Goal: Task Accomplishment & Management: Manage account settings

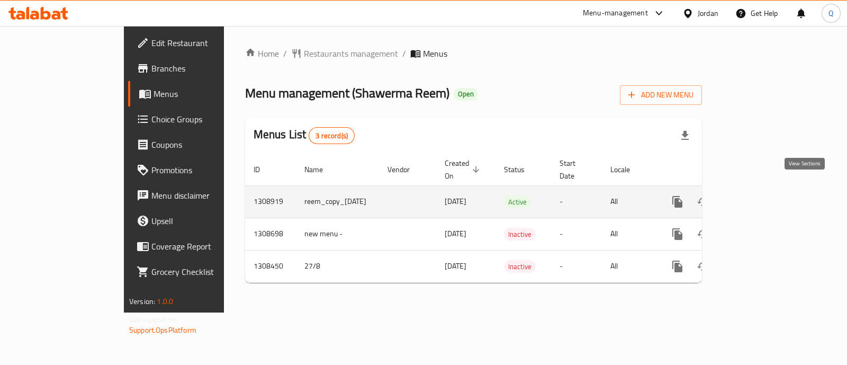
drag, startPoint x: 0, startPoint y: 0, endPoint x: 807, endPoint y: 191, distance: 829.5
drag, startPoint x: 807, startPoint y: 191, endPoint x: 799, endPoint y: 178, distance: 14.5
click at [767, 189] on link "enhanced table" at bounding box center [753, 201] width 25 height 25
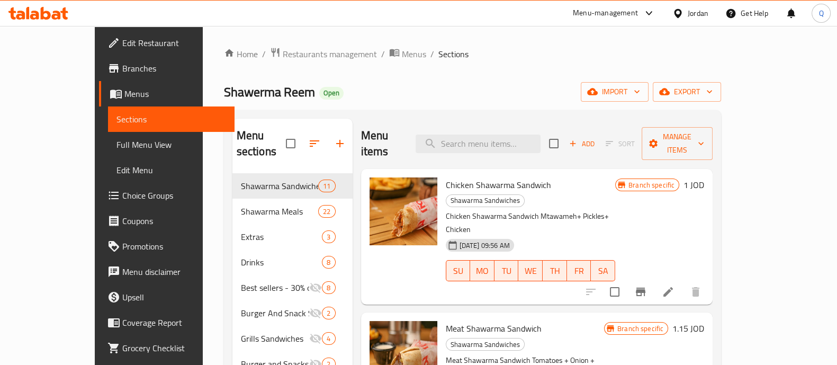
click at [653, 279] on button "Branch-specific-item" at bounding box center [640, 291] width 25 height 25
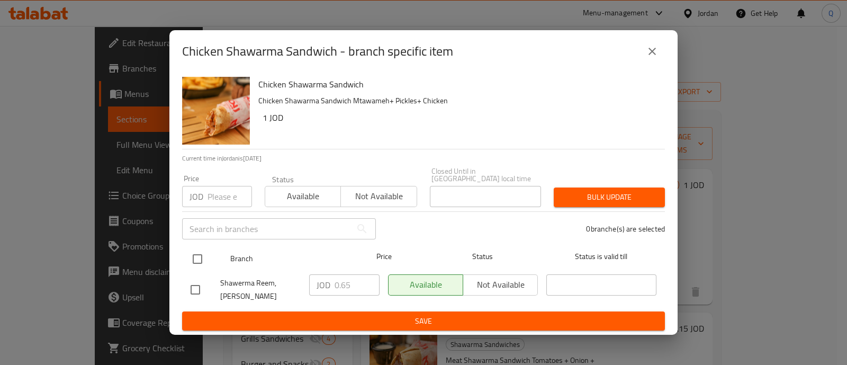
click at [206, 268] on input "checkbox" at bounding box center [197, 259] width 22 height 22
checkbox input "true"
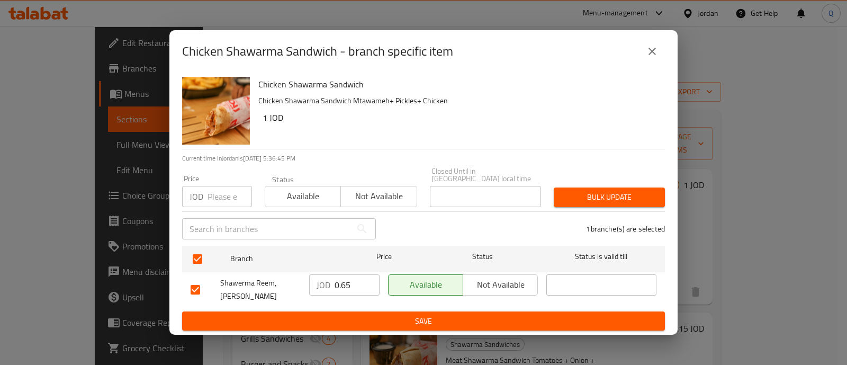
click at [362, 283] on input "0.65" at bounding box center [357, 284] width 45 height 21
type input "0.9"
click at [535, 318] on span "Save" at bounding box center [424, 320] width 466 height 13
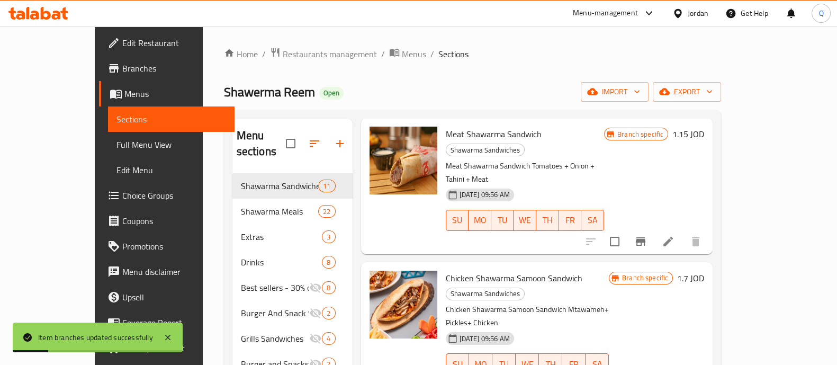
scroll to position [196, 0]
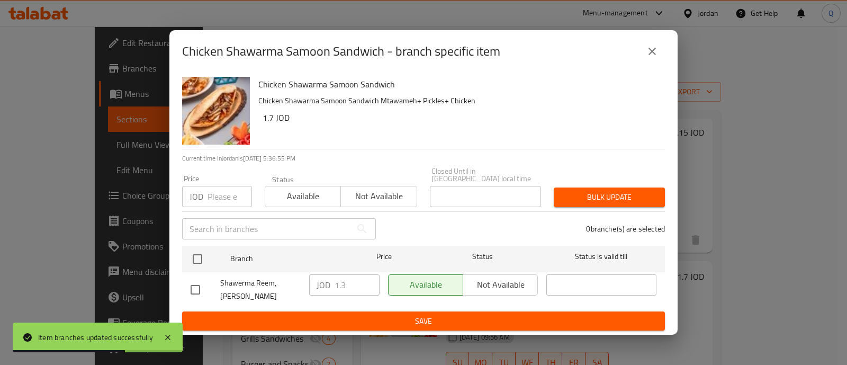
click at [352, 286] on ul "Branch Price Status Status is valid till Shawerma Reem, Marka JOD 1.3 ​ Availab…" at bounding box center [423, 276] width 483 height 70
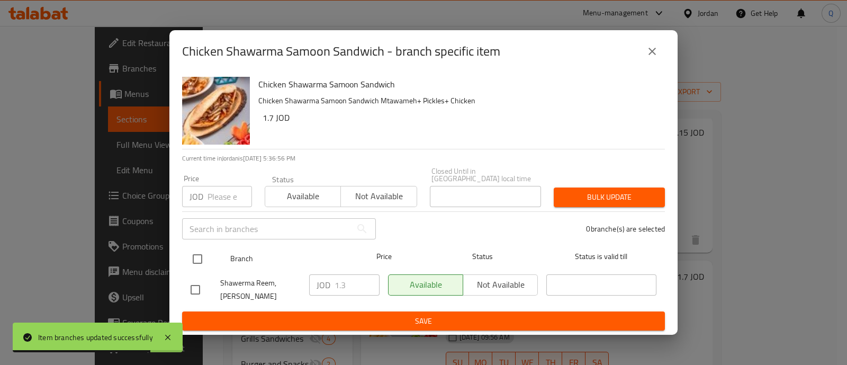
click at [199, 262] on input "checkbox" at bounding box center [197, 259] width 22 height 22
checkbox input "true"
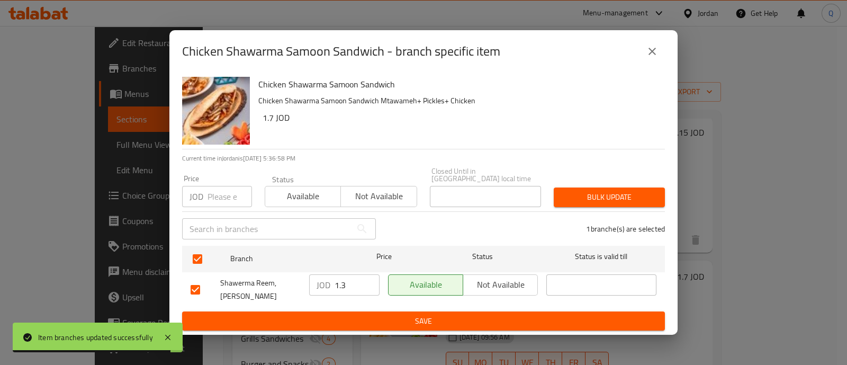
click at [354, 285] on input "1.3" at bounding box center [357, 284] width 45 height 21
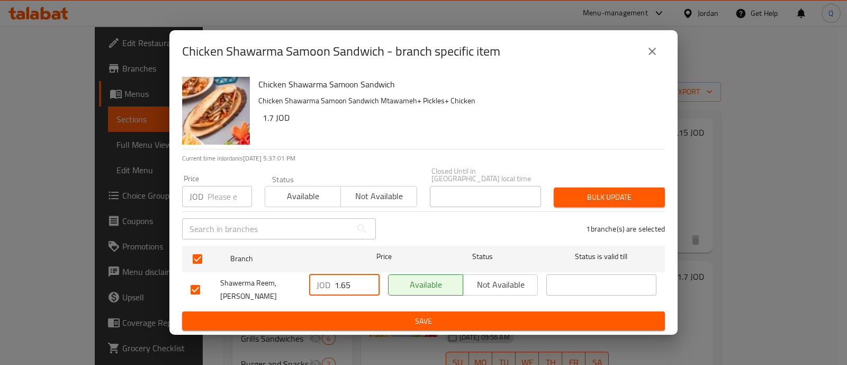
type input "1.65"
click at [483, 317] on span "Save" at bounding box center [424, 320] width 466 height 13
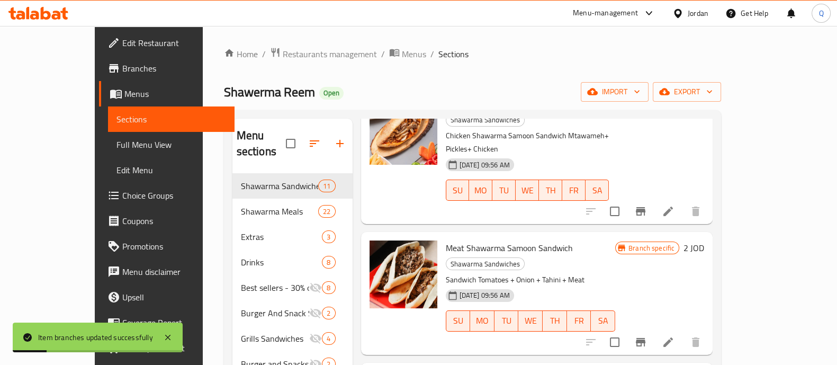
scroll to position [384, 0]
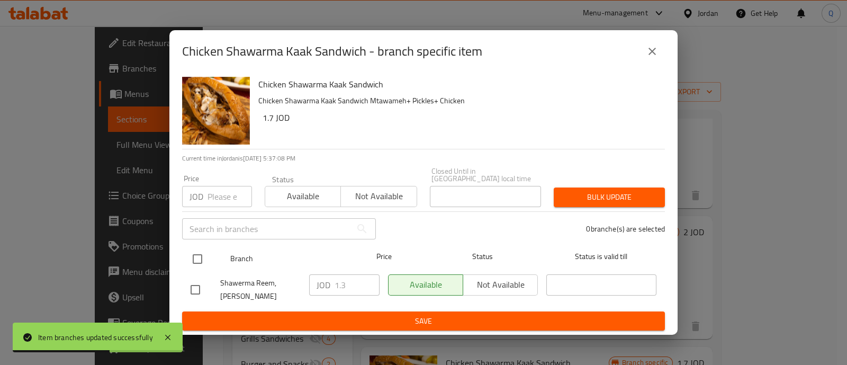
click at [199, 266] on input "checkbox" at bounding box center [197, 259] width 22 height 22
checkbox input "true"
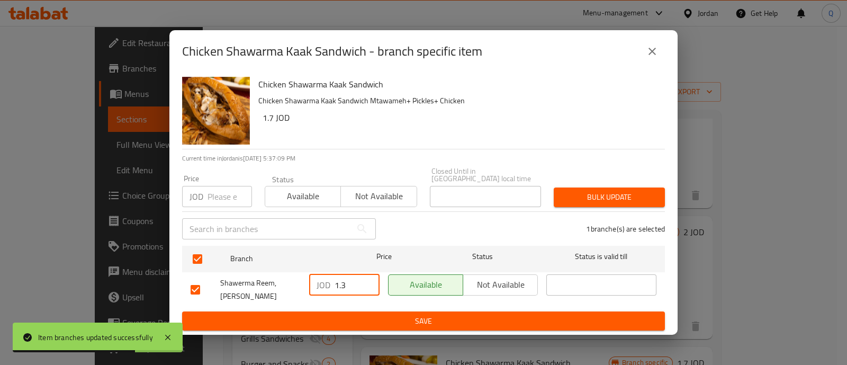
click at [349, 284] on input "1.3" at bounding box center [357, 284] width 45 height 21
type input "1.65"
click at [473, 320] on button "Save" at bounding box center [423, 321] width 483 height 20
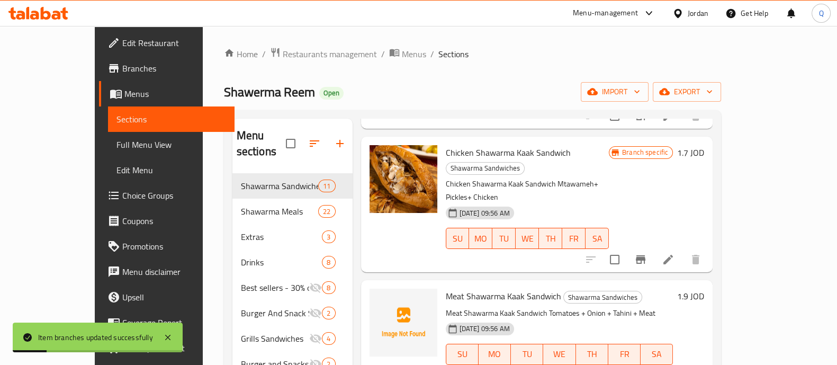
scroll to position [595, 0]
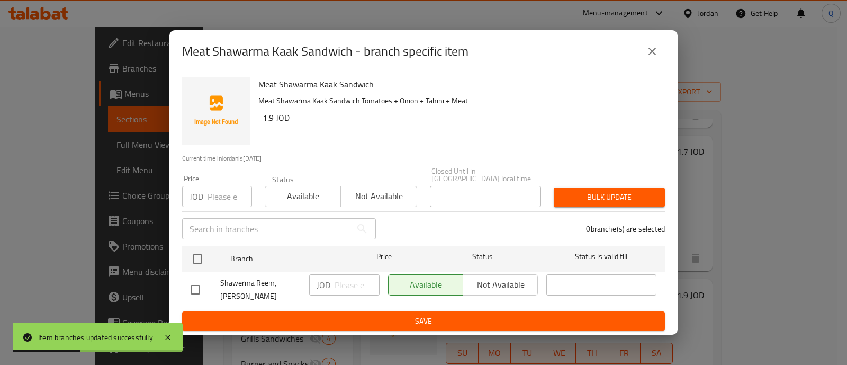
click at [828, 228] on div "Meat Shawarma Kaak Sandwich - branch specific item Meat Shawarma Kaak Sandwich …" at bounding box center [423, 182] width 847 height 365
click at [655, 58] on icon "close" at bounding box center [652, 51] width 13 height 13
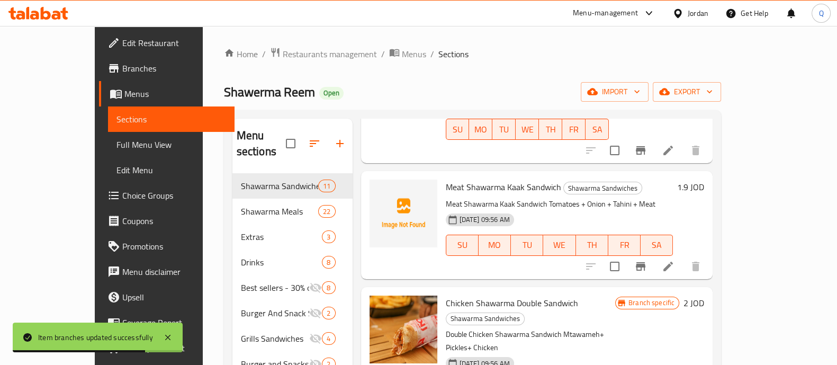
scroll to position [715, 0]
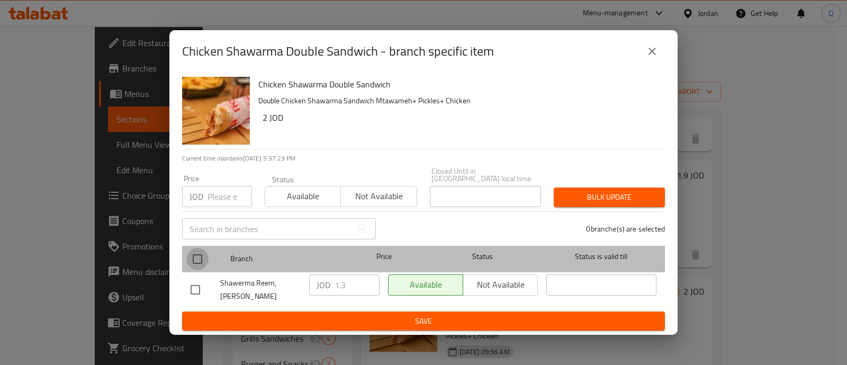
click at [203, 266] on input "checkbox" at bounding box center [197, 259] width 22 height 22
checkbox input "true"
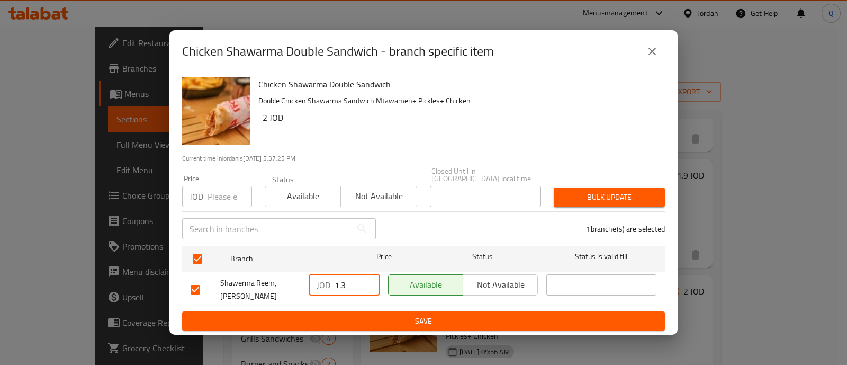
click at [350, 294] on input "1.3" at bounding box center [357, 284] width 45 height 21
type input "1.65"
click at [481, 314] on span "Save" at bounding box center [424, 320] width 466 height 13
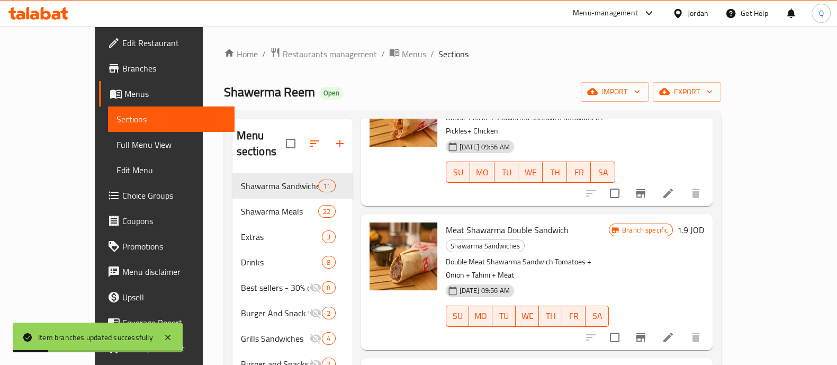
scroll to position [921, 0]
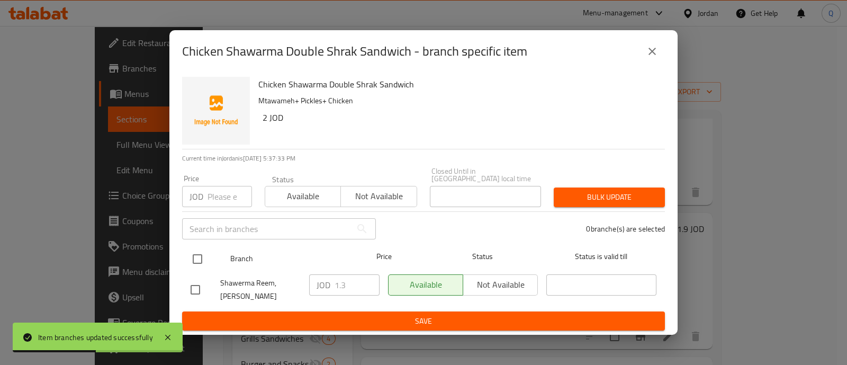
click at [205, 268] on input "checkbox" at bounding box center [197, 259] width 22 height 22
checkbox input "true"
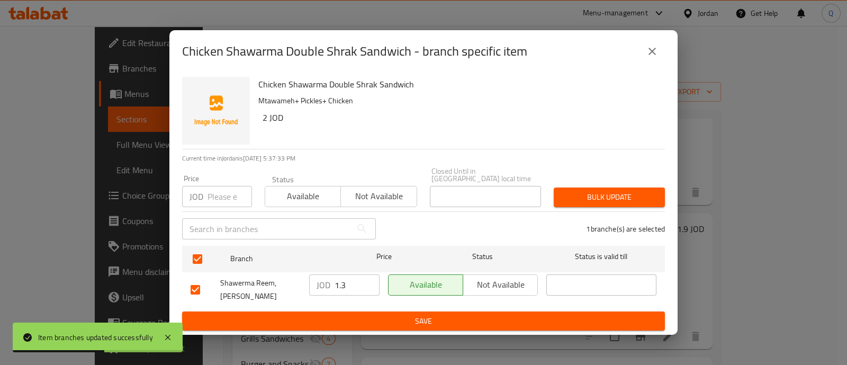
click at [373, 290] on input "1.3" at bounding box center [357, 284] width 45 height 21
type input "1.65"
click at [484, 314] on span "Save" at bounding box center [424, 320] width 466 height 13
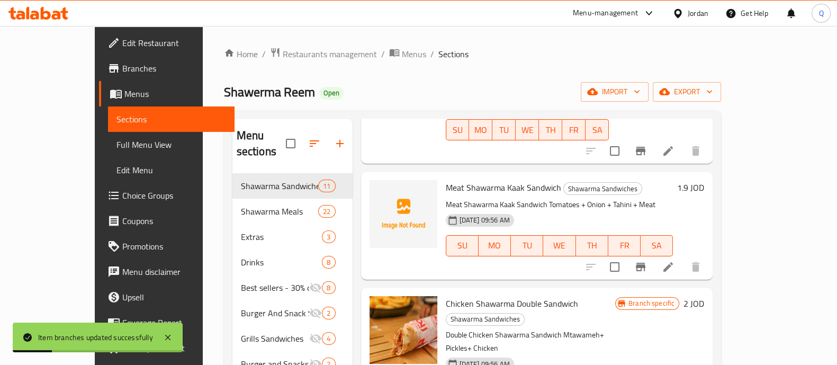
scroll to position [704, 0]
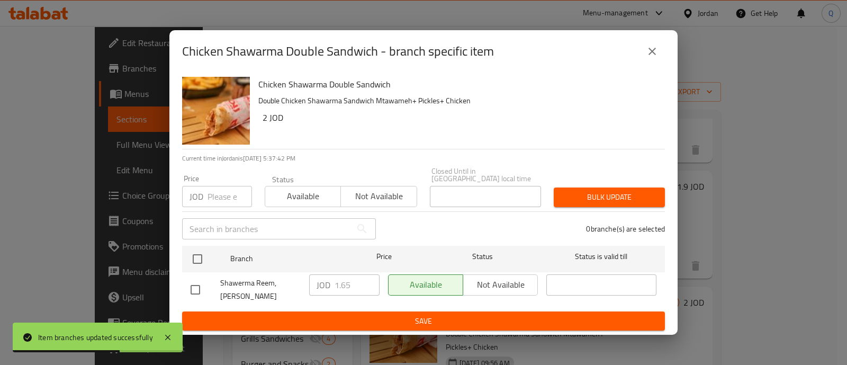
click at [651, 64] on button "close" at bounding box center [651, 51] width 25 height 25
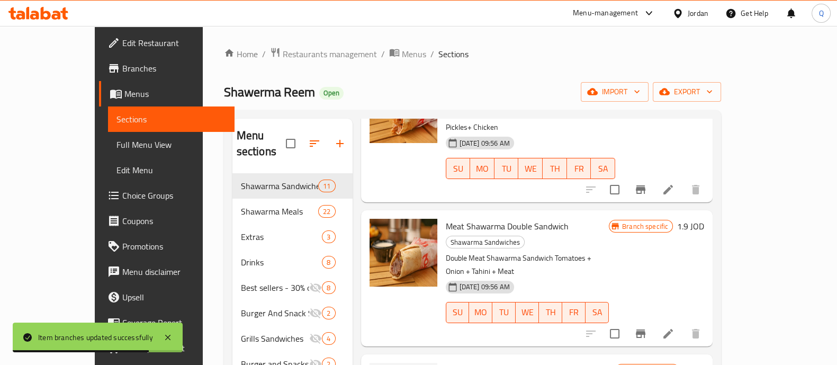
scroll to position [925, 0]
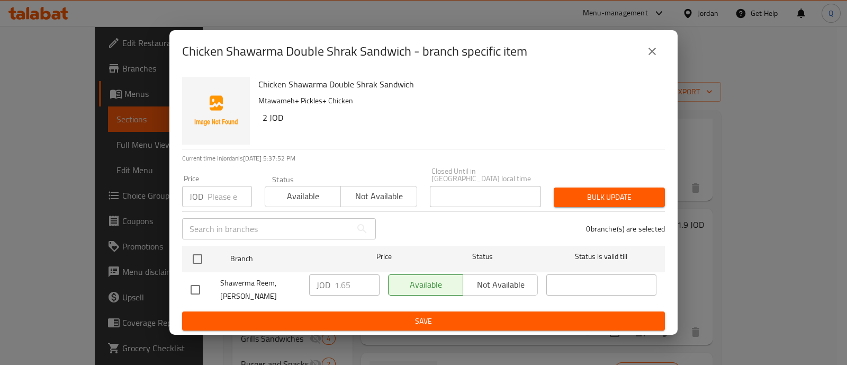
click at [744, 301] on div "Chicken Shawarma Double Shrak Sandwich - branch specific item Chicken Shawarma …" at bounding box center [423, 182] width 847 height 365
click at [657, 58] on icon "close" at bounding box center [652, 51] width 13 height 13
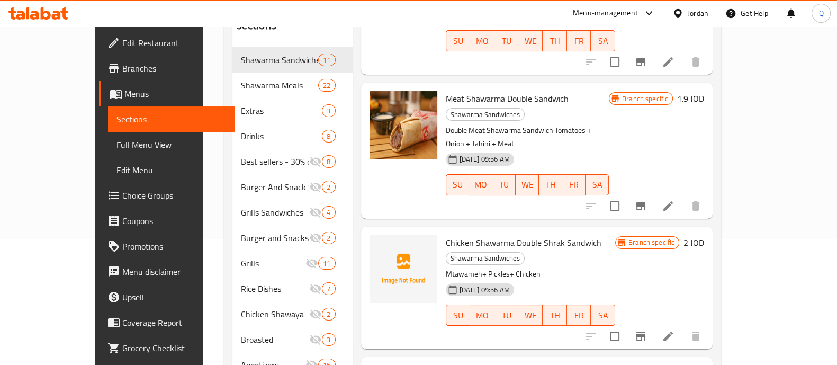
scroll to position [156, 0]
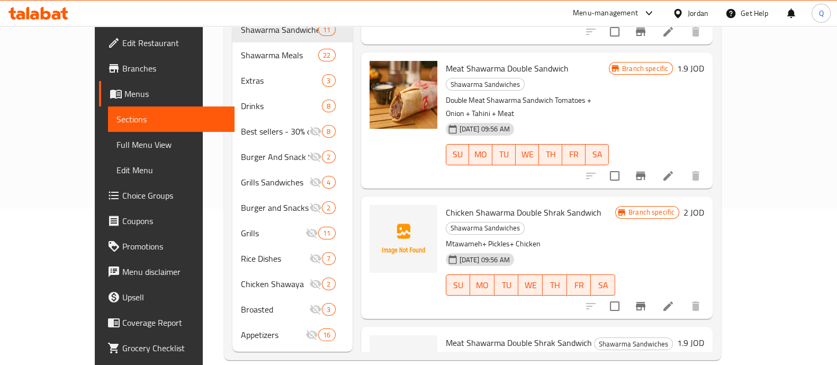
checkbox input "false"
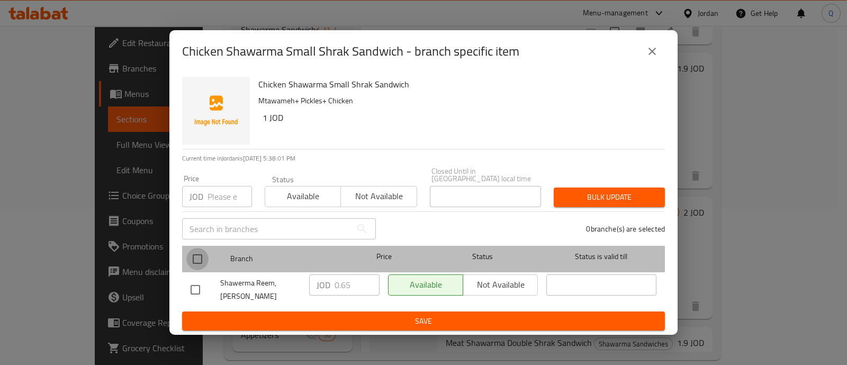
click at [201, 261] on input "checkbox" at bounding box center [197, 259] width 22 height 22
checkbox input "true"
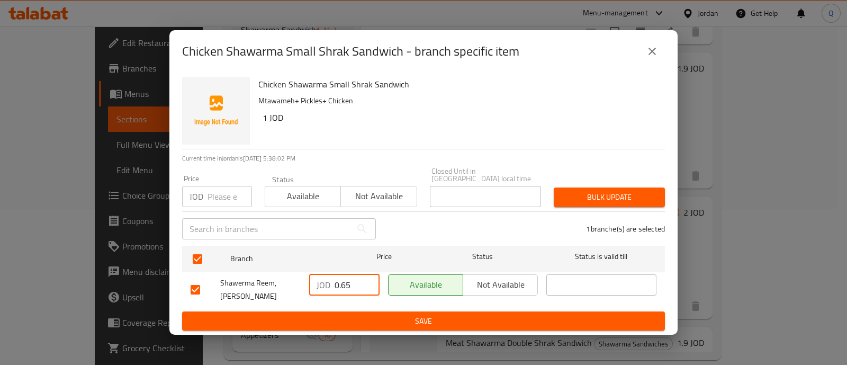
click at [354, 282] on input "0.65" at bounding box center [357, 284] width 45 height 21
type input "0.9"
click at [551, 322] on button "Save" at bounding box center [423, 321] width 483 height 20
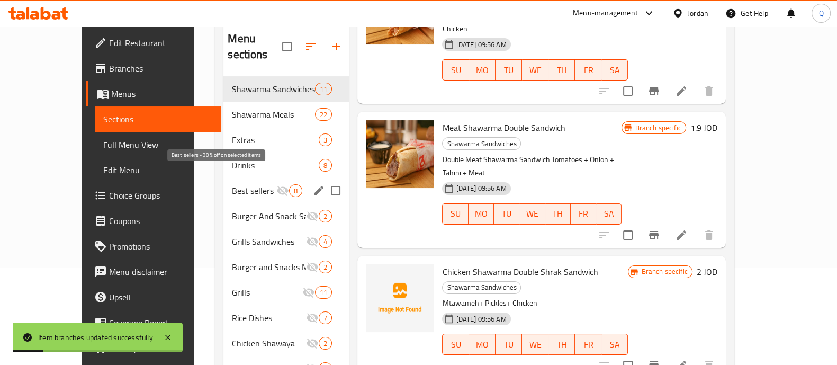
scroll to position [95, 0]
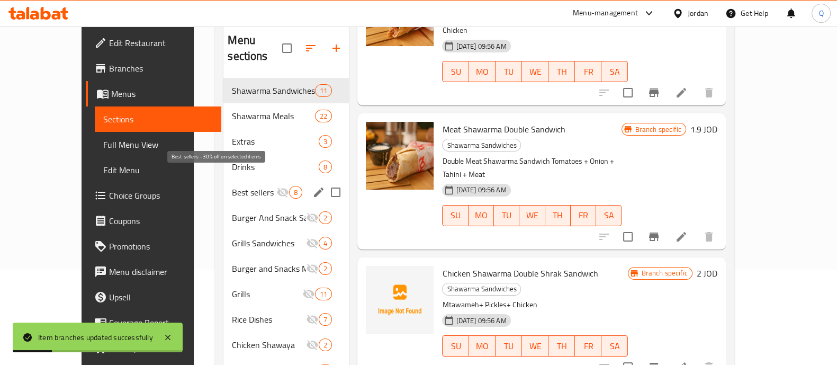
click at [253, 110] on span "Shawarma Meals" at bounding box center [273, 116] width 83 height 13
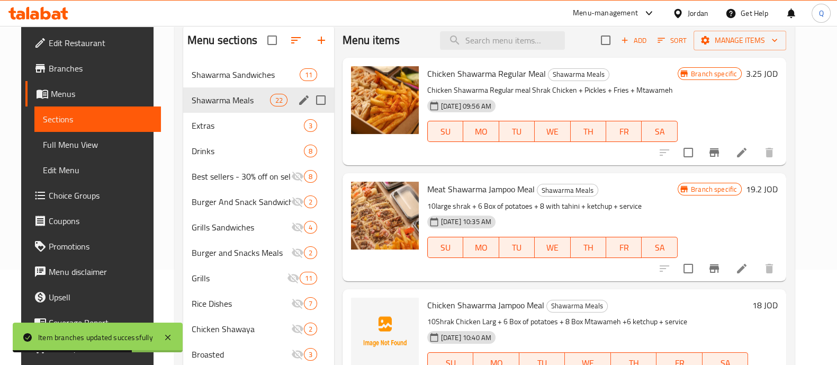
click at [719, 155] on icon "Branch-specific-item" at bounding box center [714, 152] width 10 height 8
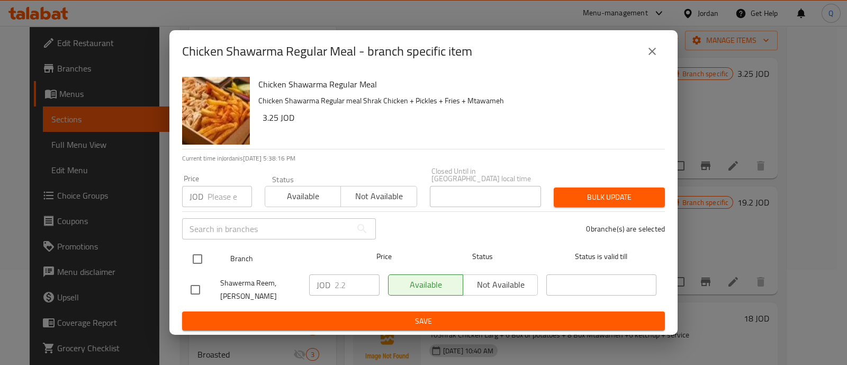
click at [206, 263] on input "checkbox" at bounding box center [197, 259] width 22 height 22
checkbox input "true"
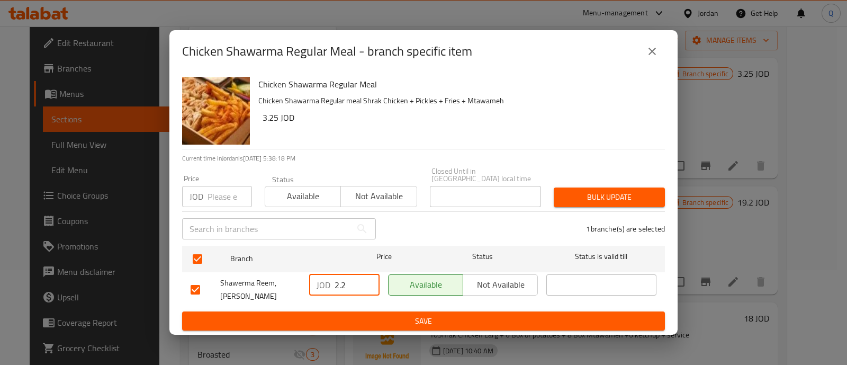
click at [360, 293] on input "2.2" at bounding box center [357, 284] width 45 height 21
type input "2.65"
click at [513, 320] on button "Save" at bounding box center [423, 321] width 483 height 20
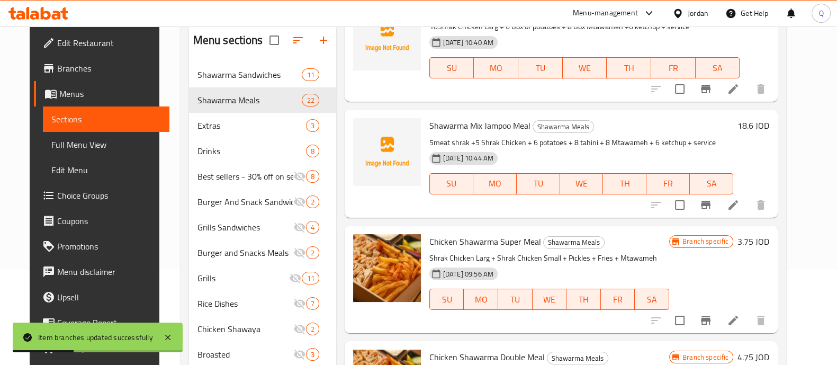
scroll to position [333, 0]
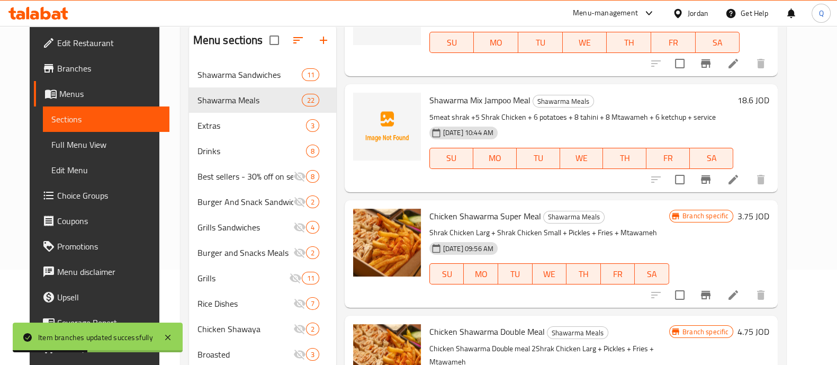
click at [710, 291] on icon "Branch-specific-item" at bounding box center [706, 295] width 10 height 8
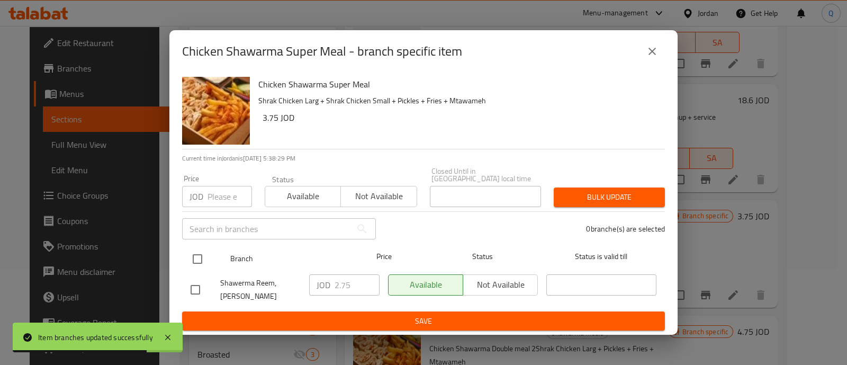
click at [203, 267] on input "checkbox" at bounding box center [197, 259] width 22 height 22
checkbox input "true"
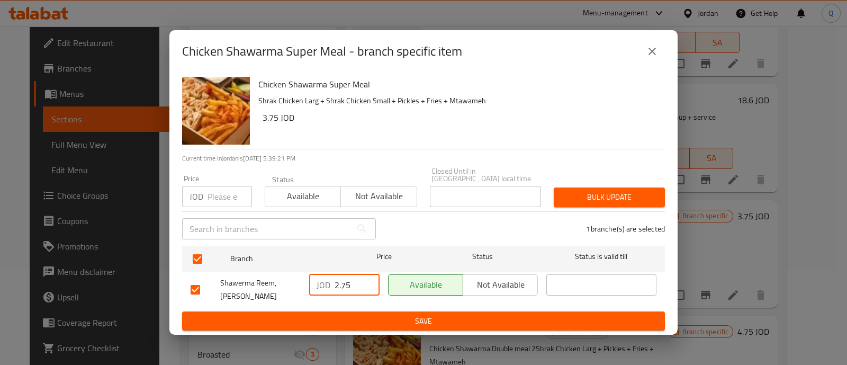
drag, startPoint x: 356, startPoint y: 286, endPoint x: 295, endPoint y: 283, distance: 61.5
click at [295, 283] on div "Shawerma Reem, [PERSON_NAME] 2.75 ​ Available Not available ​" at bounding box center [423, 289] width 474 height 39
type input "3.55"
click at [450, 314] on span "Save" at bounding box center [424, 320] width 466 height 13
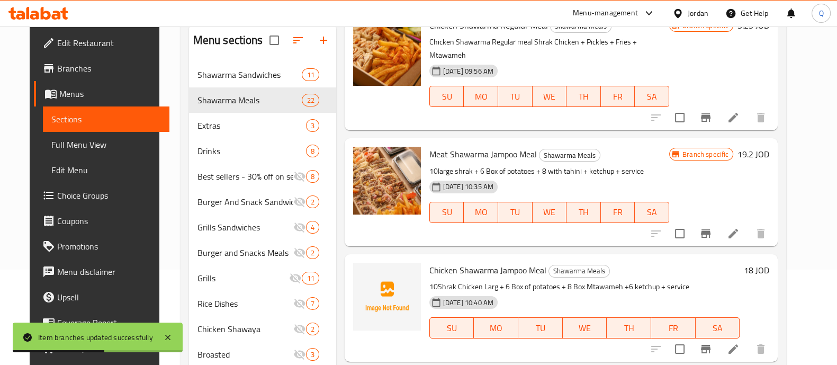
scroll to position [0, 0]
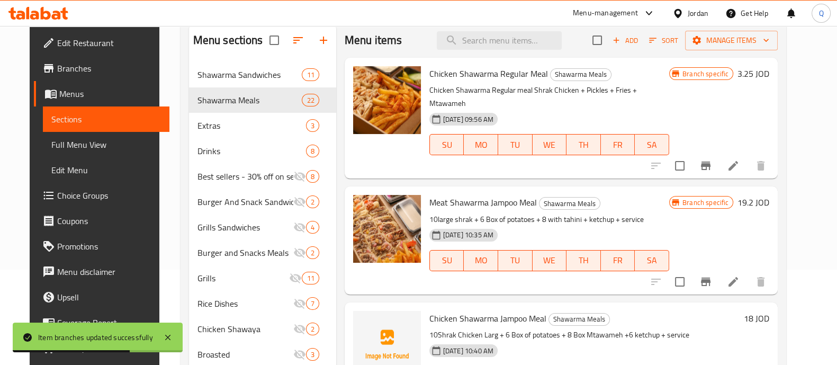
click at [712, 159] on icon "Branch-specific-item" at bounding box center [705, 165] width 13 height 13
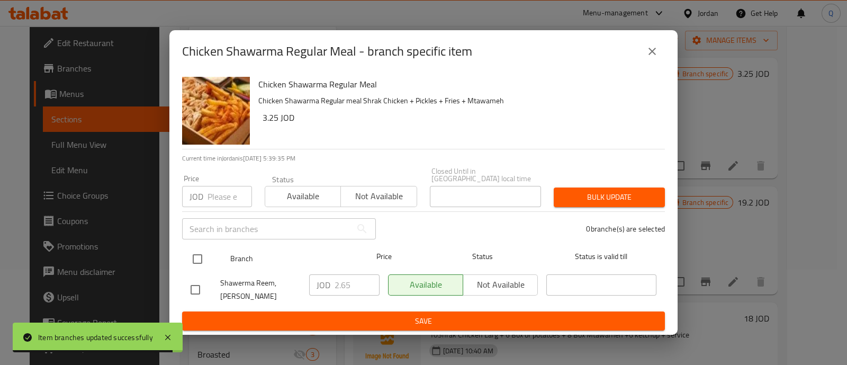
click at [206, 262] on input "checkbox" at bounding box center [197, 259] width 22 height 22
checkbox input "true"
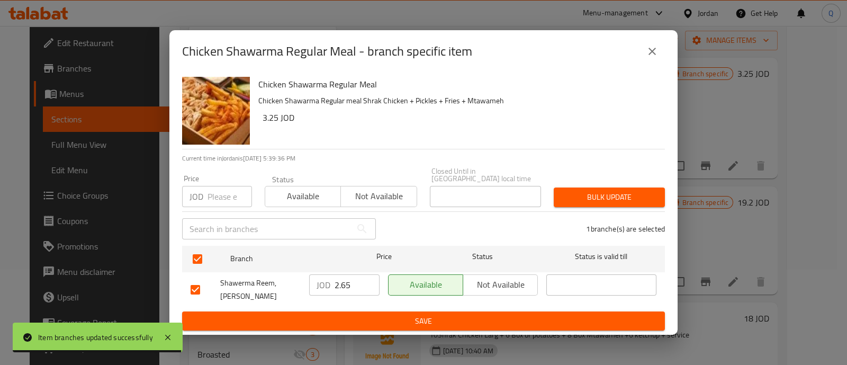
click at [373, 292] on input "2.65" at bounding box center [357, 284] width 45 height 21
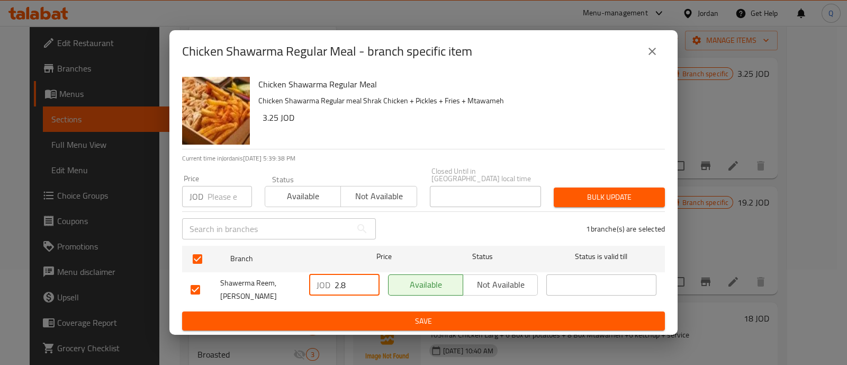
type input "2.8"
click at [497, 320] on button "Save" at bounding box center [423, 321] width 483 height 20
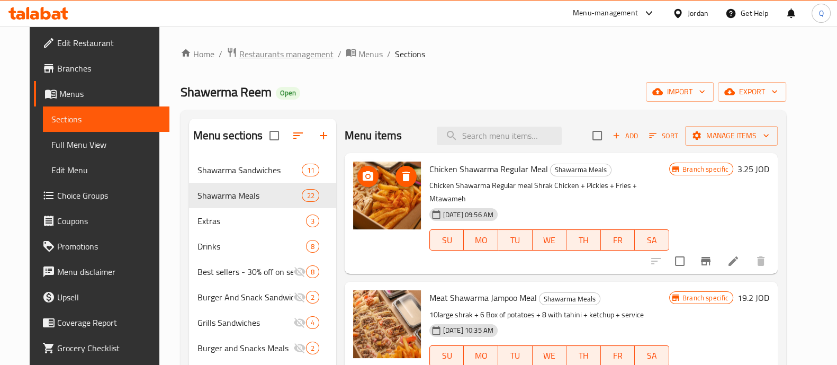
click at [287, 59] on span "Restaurants management" at bounding box center [286, 54] width 94 height 13
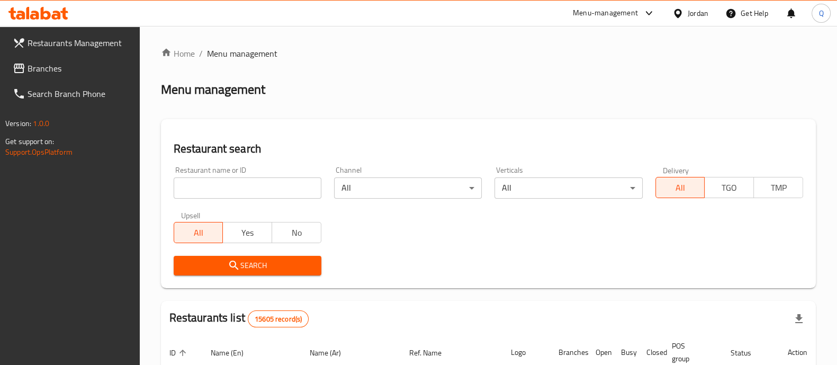
click at [295, 193] on input "search" at bounding box center [248, 187] width 148 height 21
type input "reem"
click button "Search" at bounding box center [248, 266] width 148 height 20
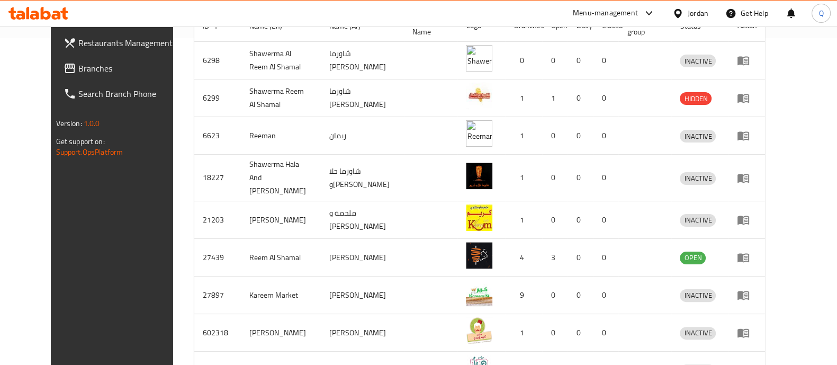
scroll to position [426, 0]
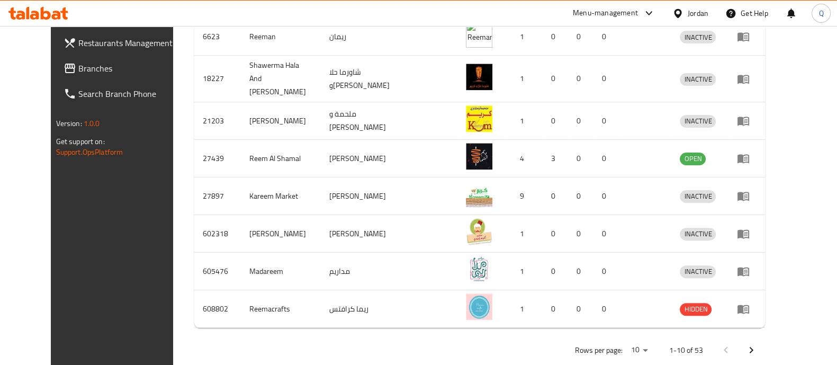
click at [764, 337] on button "Next page" at bounding box center [750, 349] width 25 height 25
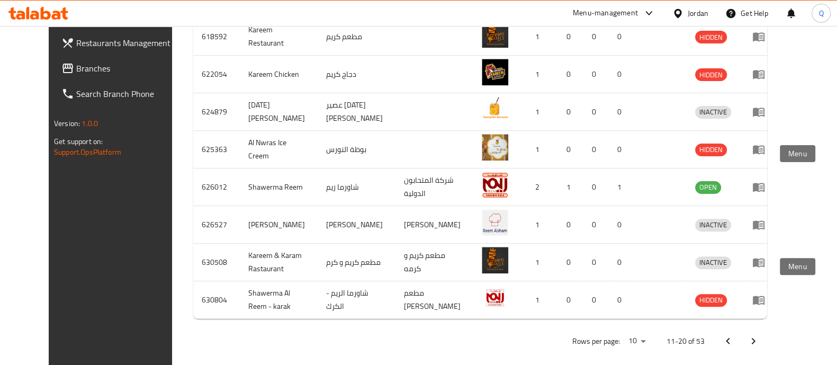
click at [766, 339] on button "Next page" at bounding box center [753, 340] width 25 height 25
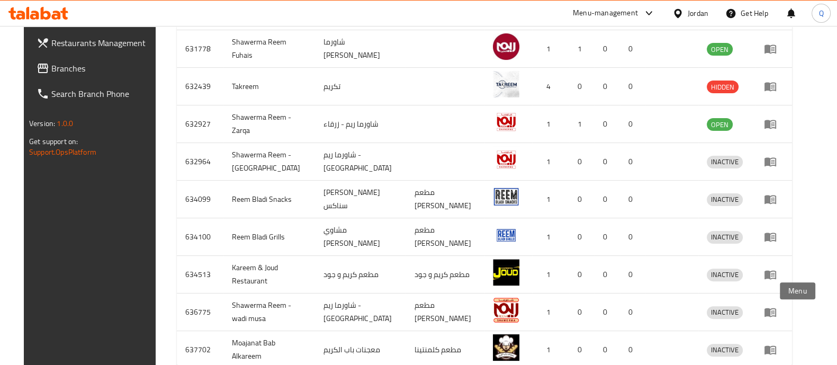
scroll to position [374, 0]
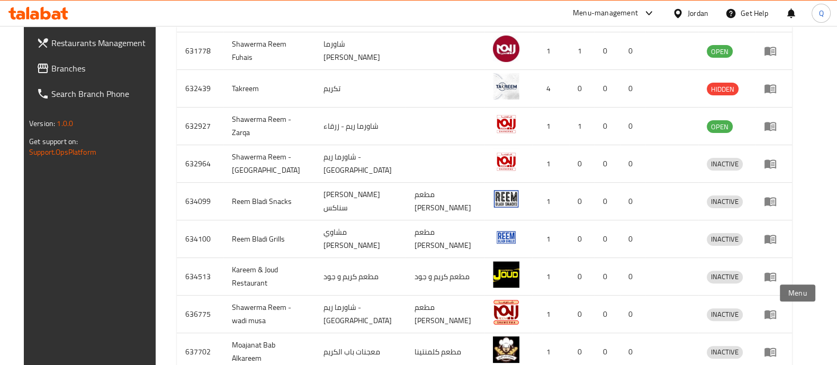
click at [776, 124] on icon "enhanced table" at bounding box center [770, 126] width 12 height 9
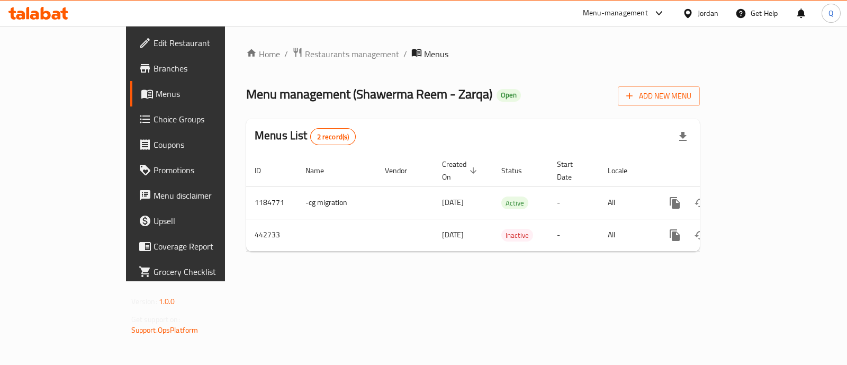
click at [154, 68] on span "Branches" at bounding box center [206, 68] width 105 height 13
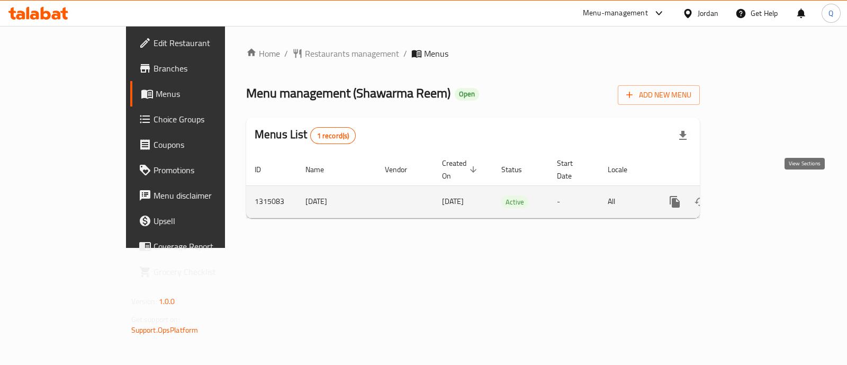
click at [756, 197] on icon "enhanced table" at bounding box center [751, 202] width 10 height 10
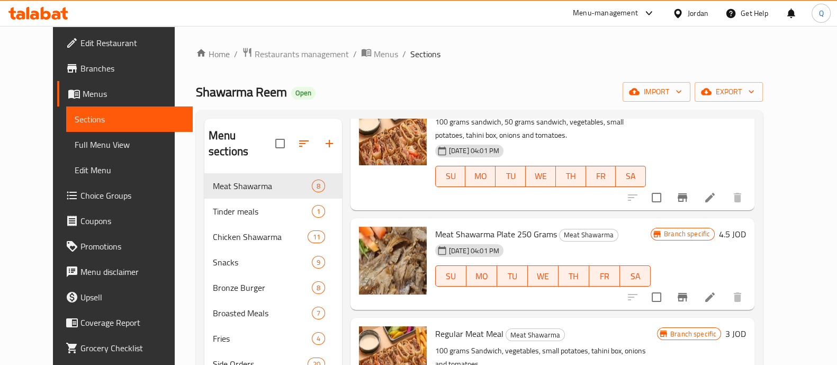
scroll to position [426, 0]
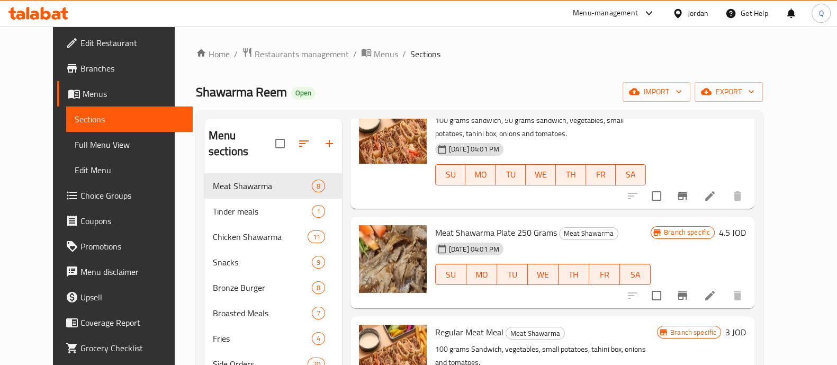
click at [204, 232] on div "Chicken Shawarma 11" at bounding box center [273, 236] width 138 height 25
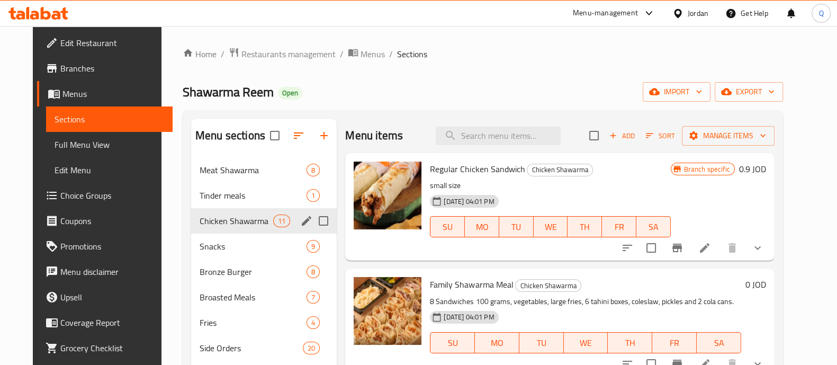
click at [683, 254] on icon "Branch-specific-item" at bounding box center [677, 247] width 13 height 13
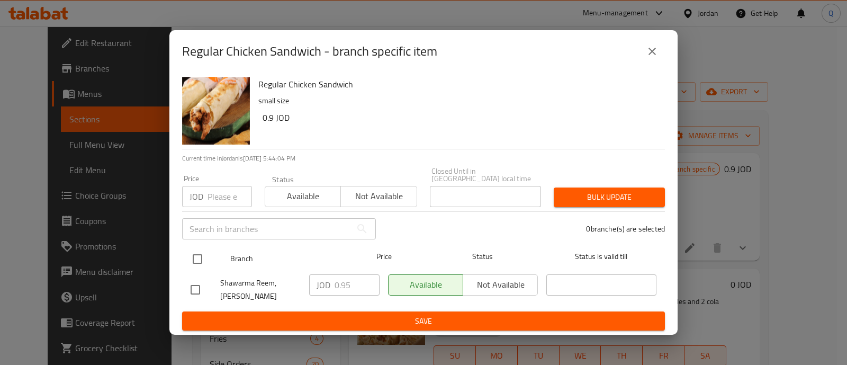
click at [199, 256] on input "checkbox" at bounding box center [197, 259] width 22 height 22
checkbox input "true"
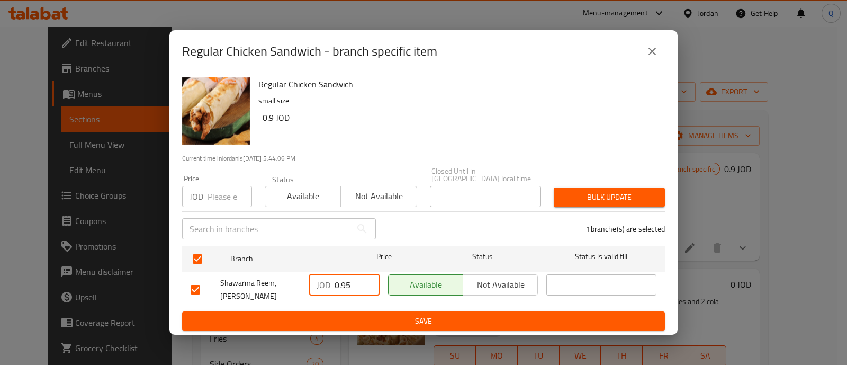
click at [347, 286] on input "0.95" at bounding box center [357, 284] width 45 height 21
type input "0.65"
click at [473, 321] on button "Save" at bounding box center [423, 321] width 483 height 20
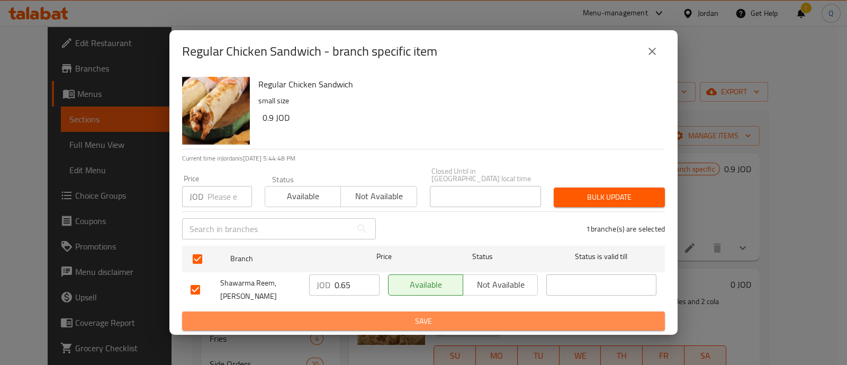
click at [389, 314] on span "Save" at bounding box center [424, 320] width 466 height 13
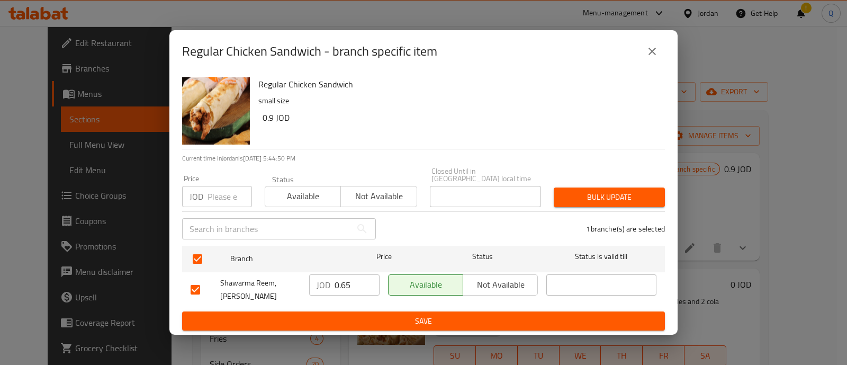
click at [380, 316] on span "Save" at bounding box center [424, 320] width 466 height 13
click at [362, 314] on span "Save" at bounding box center [424, 320] width 466 height 13
click at [752, 74] on div "Regular Chicken Sandwich - branch specific item Regular Chicken Sandwich small …" at bounding box center [423, 182] width 847 height 365
click at [649, 58] on icon "close" at bounding box center [652, 51] width 13 height 13
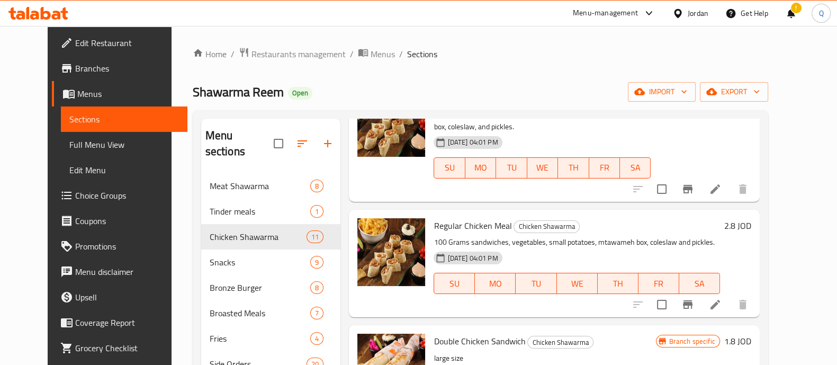
scroll to position [438, 0]
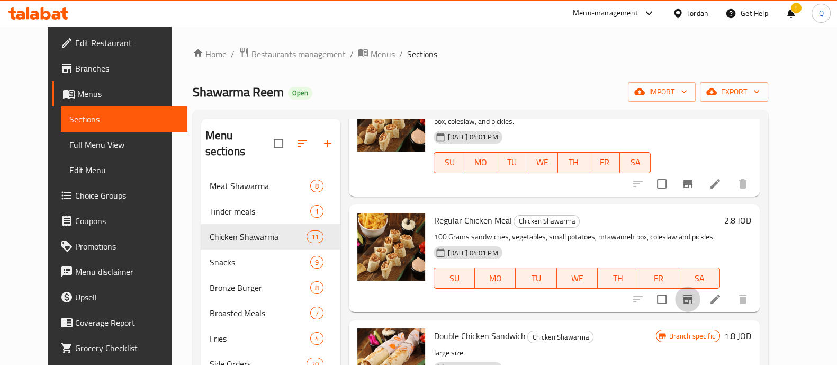
click at [700, 294] on button "Branch-specific-item" at bounding box center [687, 298] width 25 height 25
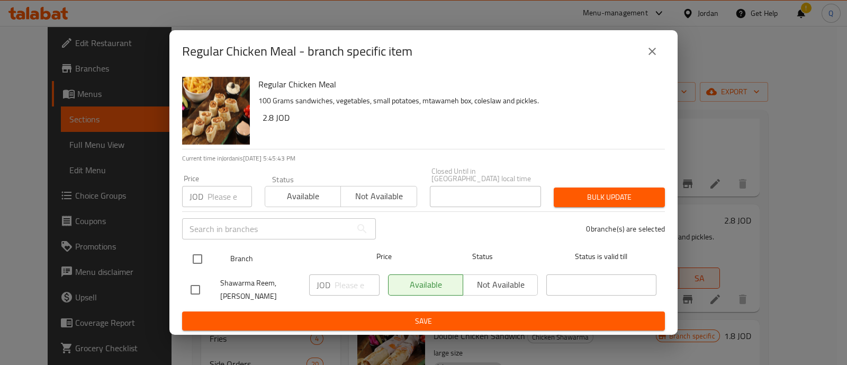
click at [200, 257] on input "checkbox" at bounding box center [197, 259] width 22 height 22
checkbox input "true"
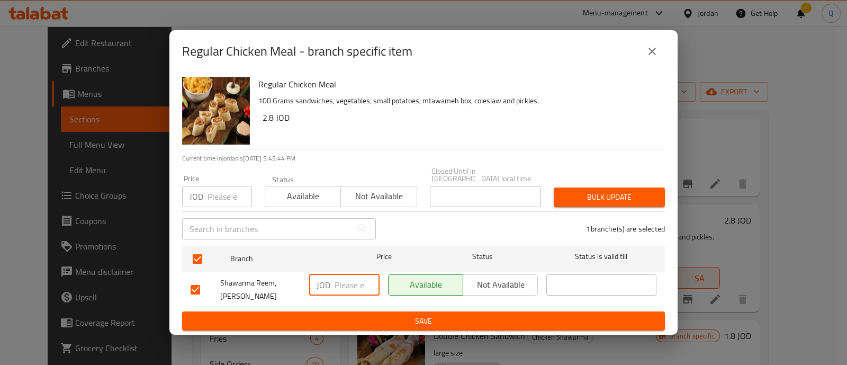
click at [340, 286] on input "number" at bounding box center [357, 284] width 45 height 21
type input "2.2"
click at [555, 317] on span "Save" at bounding box center [424, 320] width 466 height 13
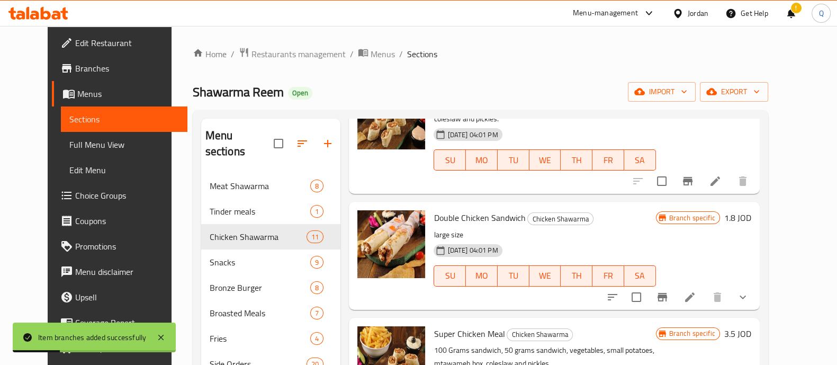
scroll to position [580, 0]
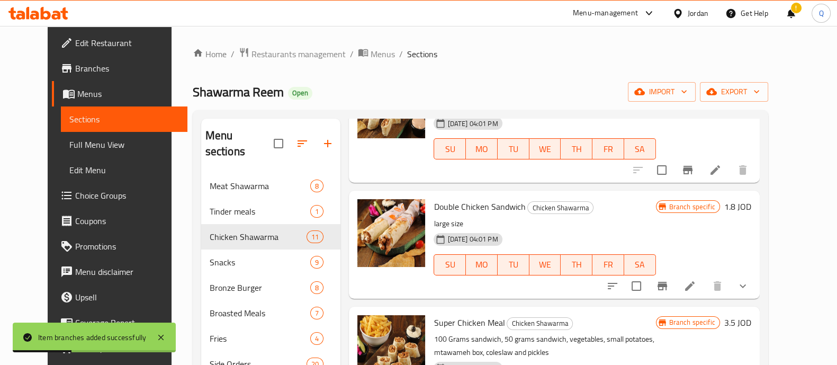
click at [675, 280] on button "Branch-specific-item" at bounding box center [662, 285] width 25 height 25
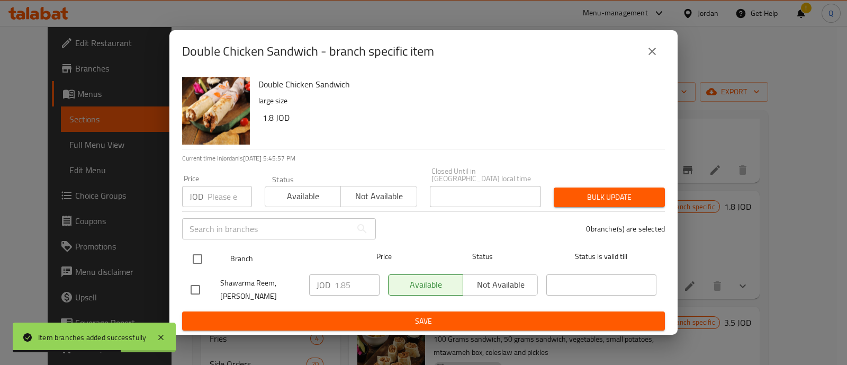
click at [200, 262] on input "checkbox" at bounding box center [197, 259] width 22 height 22
checkbox input "true"
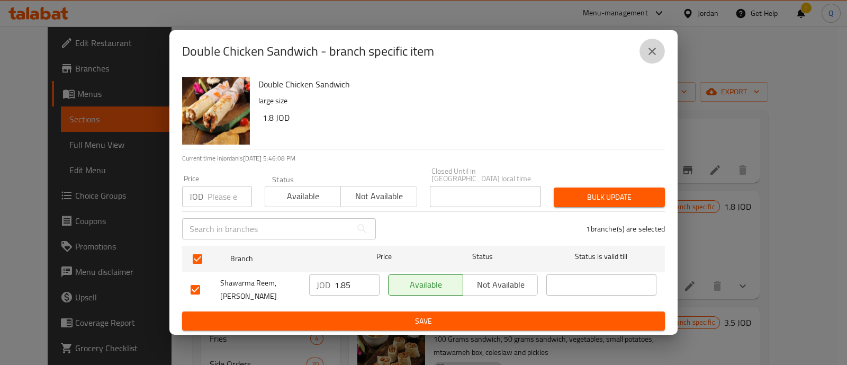
click at [644, 60] on button "close" at bounding box center [651, 51] width 25 height 25
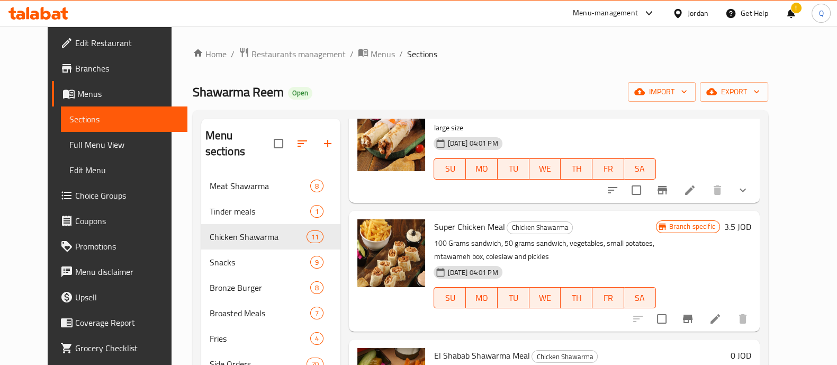
scroll to position [679, 0]
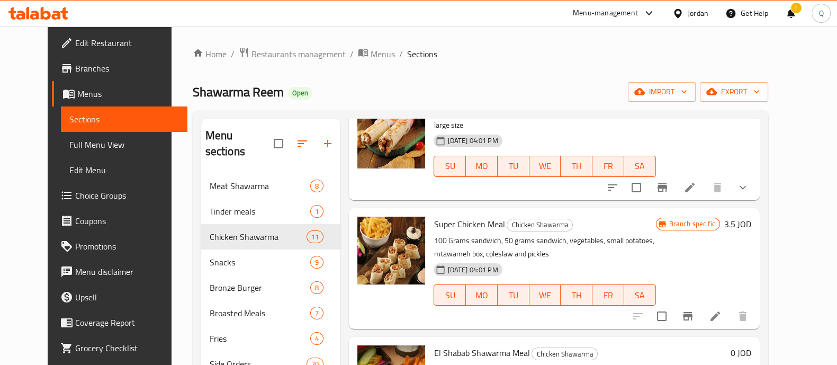
click at [694, 310] on icon "Branch-specific-item" at bounding box center [687, 316] width 13 height 13
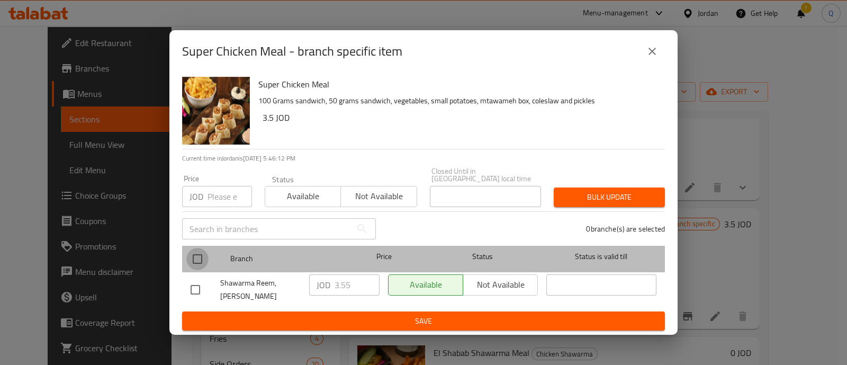
click at [204, 260] on input "checkbox" at bounding box center [197, 259] width 22 height 22
checkbox input "true"
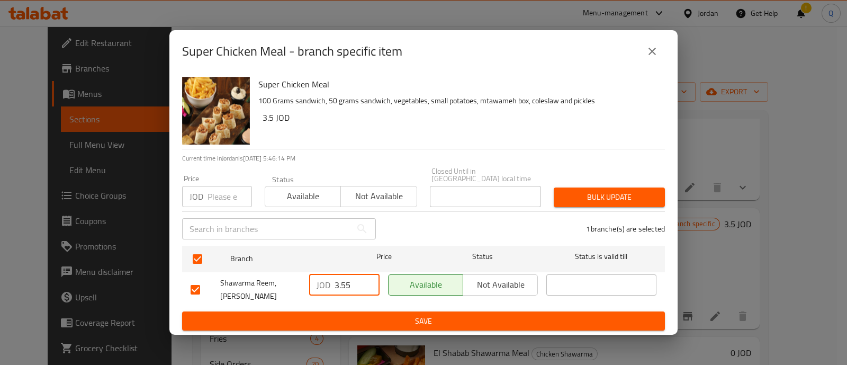
drag, startPoint x: 355, startPoint y: 283, endPoint x: 296, endPoint y: 276, distance: 59.2
click at [296, 276] on div "Shawarma Reem, Marka JOD 3.55 ​ Available Not available ​" at bounding box center [423, 289] width 474 height 39
type input "2.75"
click at [474, 314] on span "Save" at bounding box center [424, 320] width 466 height 13
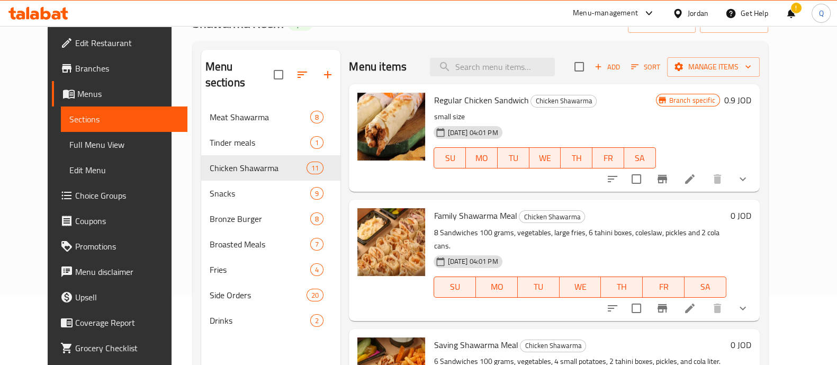
scroll to position [148, 0]
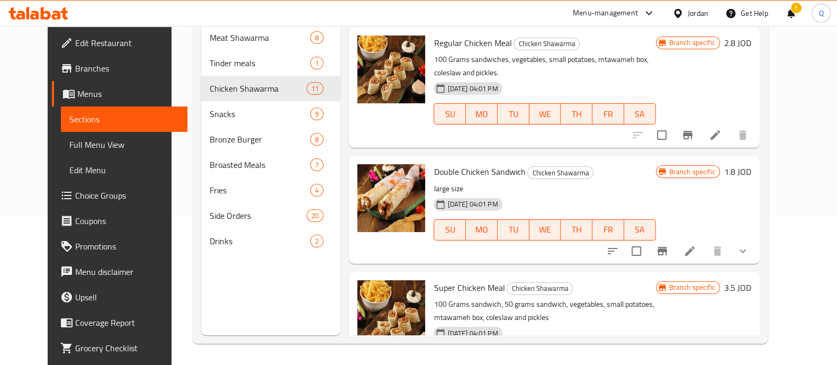
click at [749, 245] on icon "show more" at bounding box center [742, 251] width 13 height 13
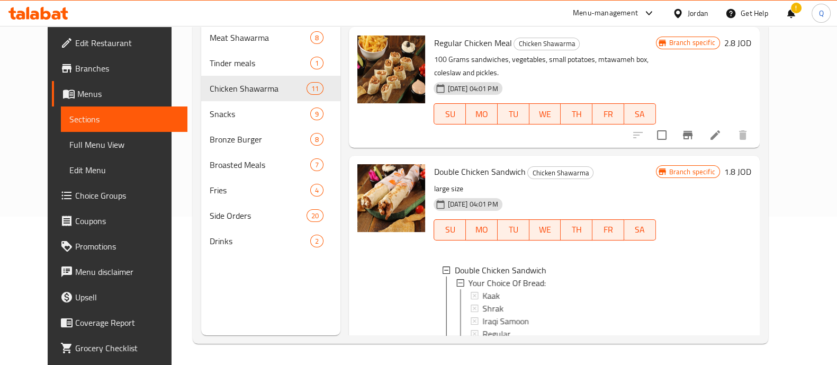
click at [751, 302] on div "Branch specific 1.8 JOD" at bounding box center [703, 262] width 95 height 196
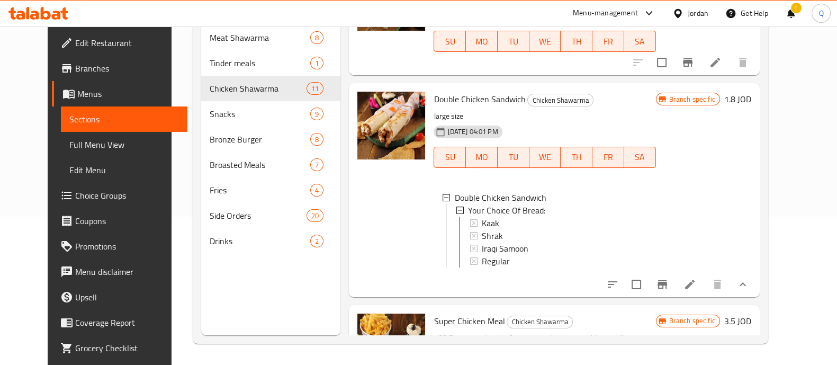
scroll to position [541, 0]
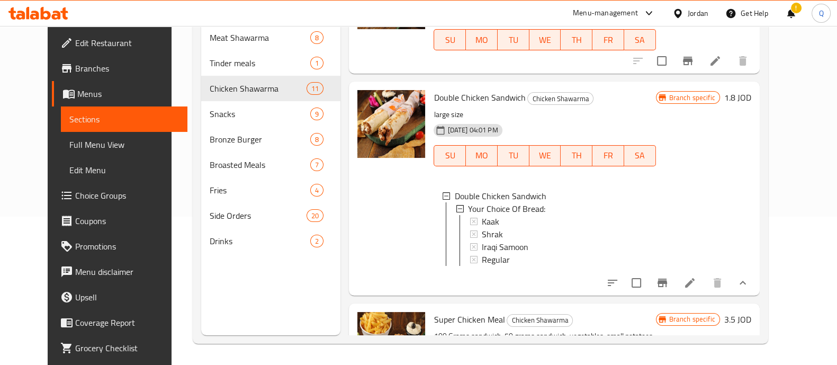
click at [669, 285] on icon "Branch-specific-item" at bounding box center [662, 282] width 13 height 13
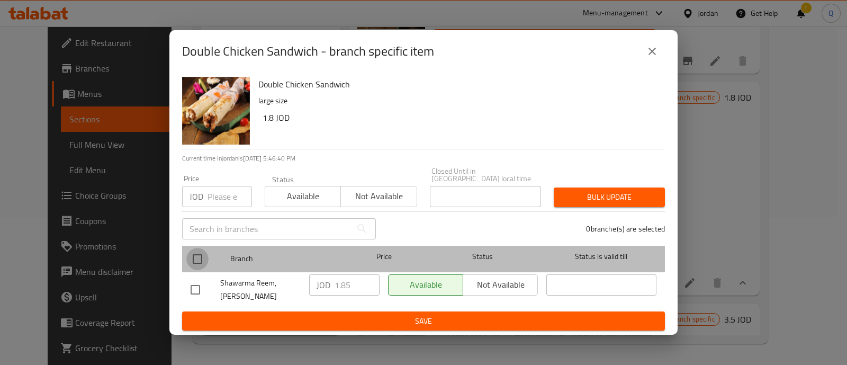
click at [200, 261] on input "checkbox" at bounding box center [197, 259] width 22 height 22
checkbox input "true"
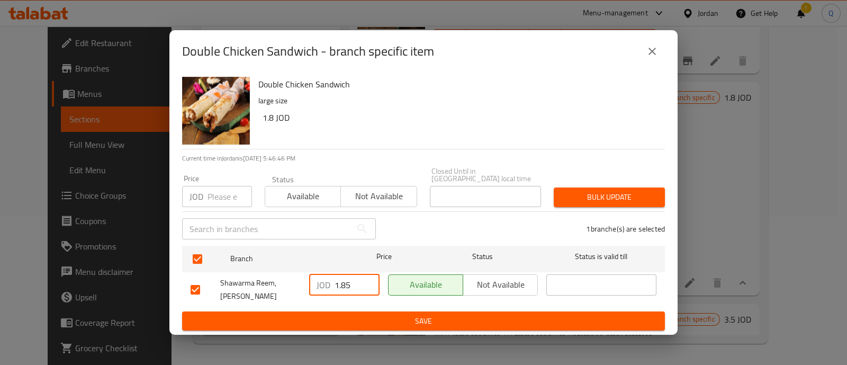
click at [357, 285] on input "1.85" at bounding box center [357, 284] width 45 height 21
type input "1.3"
click at [453, 314] on span "Save" at bounding box center [424, 320] width 466 height 13
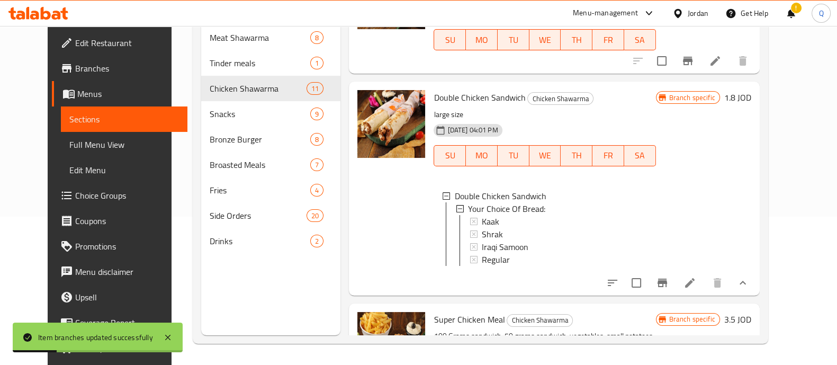
click at [357, 285] on div at bounding box center [391, 188] width 76 height 205
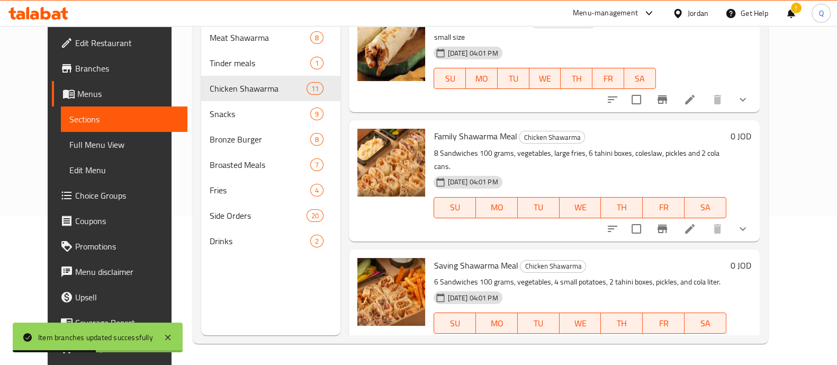
scroll to position [0, 0]
click at [746, 101] on icon "show more" at bounding box center [743, 100] width 6 height 4
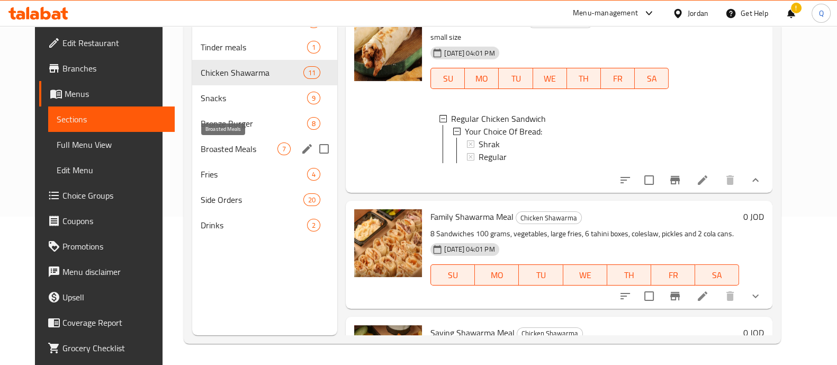
click at [76, 61] on link "Branches" at bounding box center [107, 68] width 136 height 25
